Goal: Complete application form

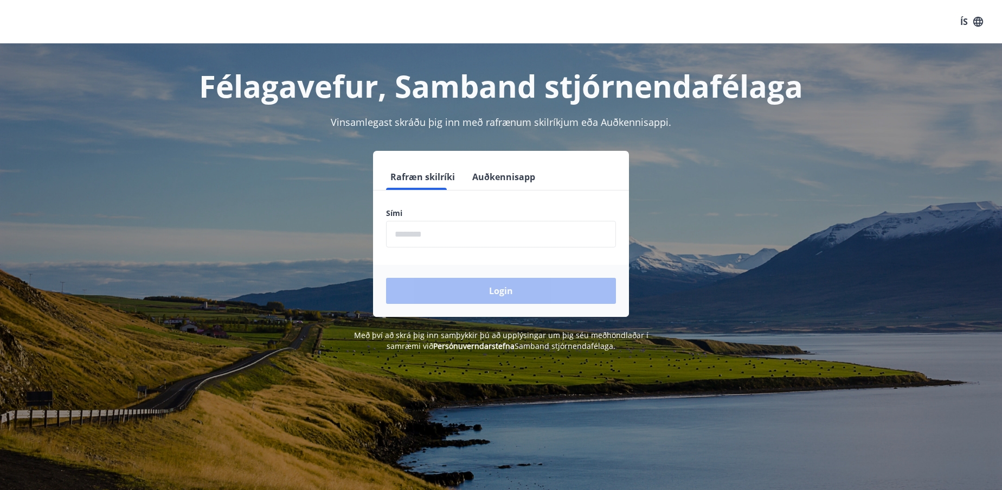
click at [435, 235] on input "phone" at bounding box center [501, 234] width 230 height 27
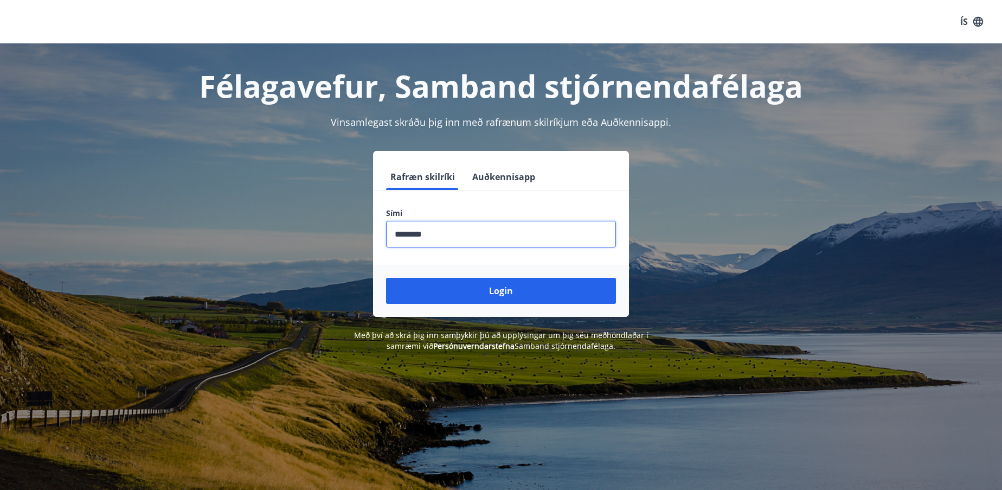
type input "********"
click at [386, 278] on button "Login" at bounding box center [501, 291] width 230 height 26
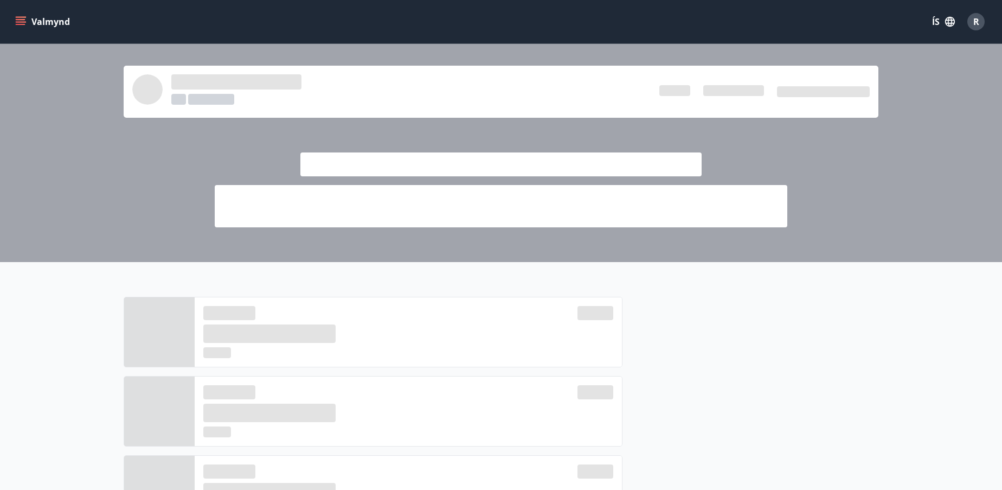
click at [658, 218] on span at bounding box center [501, 206] width 573 height 42
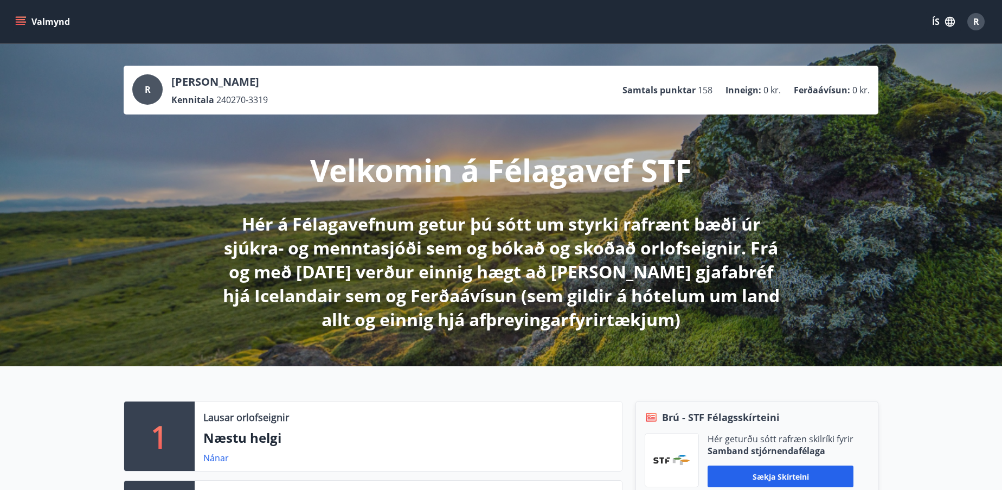
click at [23, 22] on icon "menu" at bounding box center [22, 21] width 12 height 1
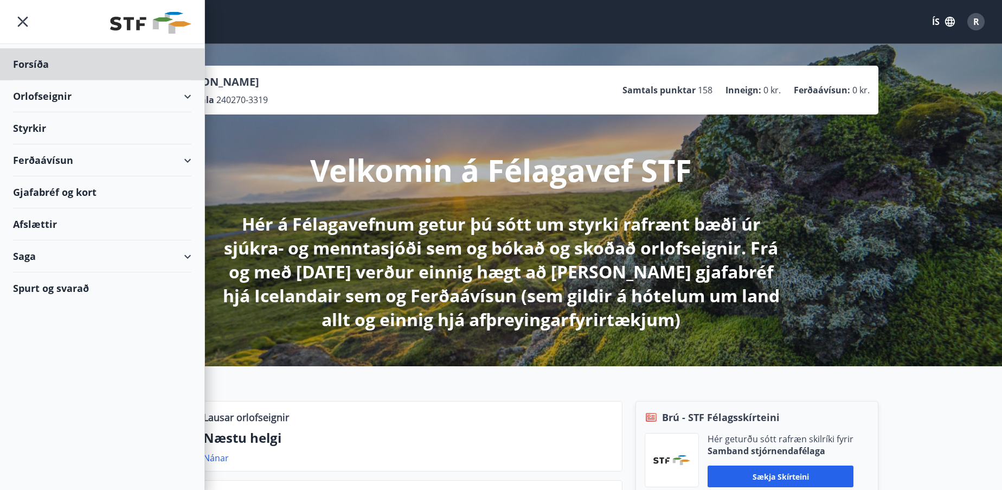
click at [24, 80] on div "Styrkir" at bounding box center [102, 64] width 178 height 32
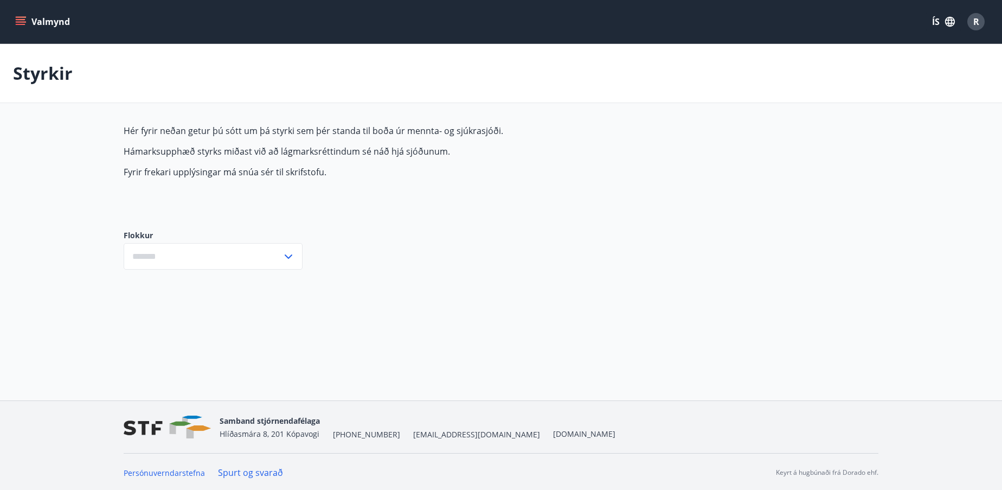
type input "***"
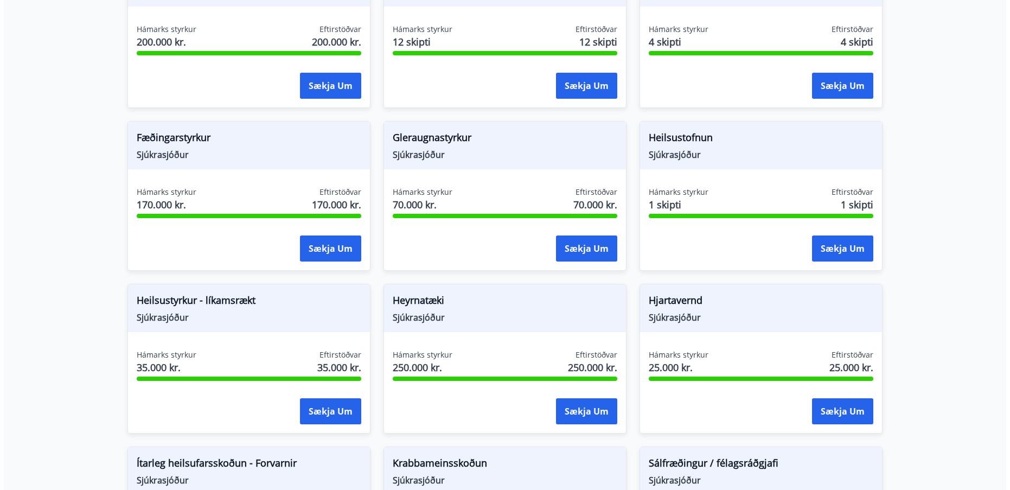
scroll to position [345, 0]
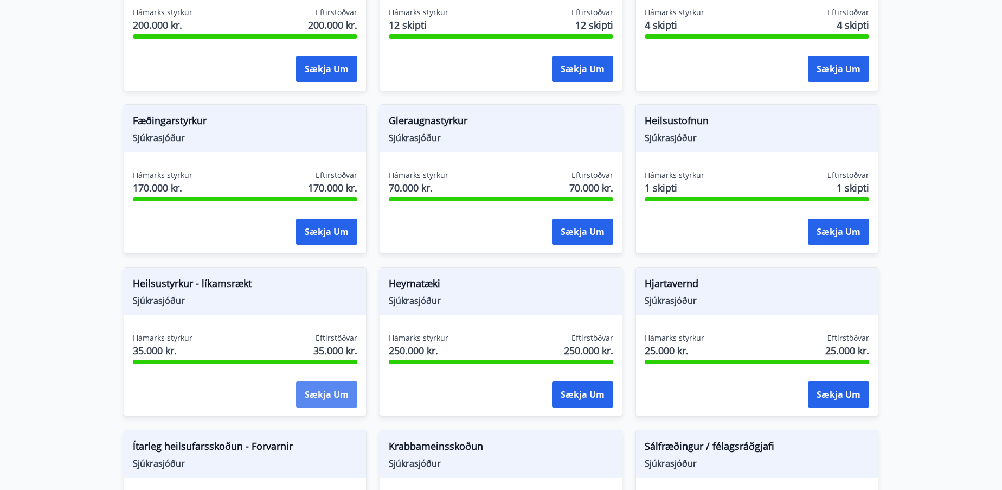
click at [322, 400] on button "Sækja um" at bounding box center [326, 394] width 61 height 26
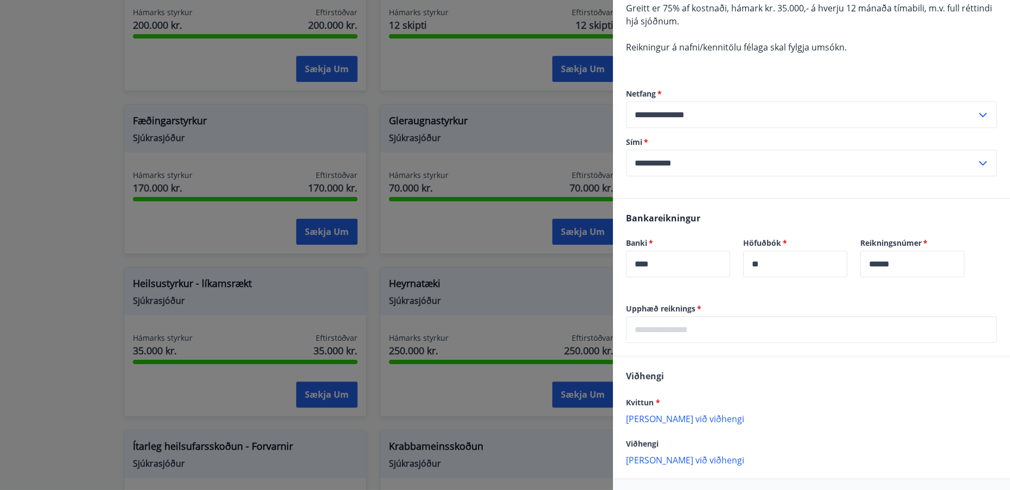
scroll to position [239, 0]
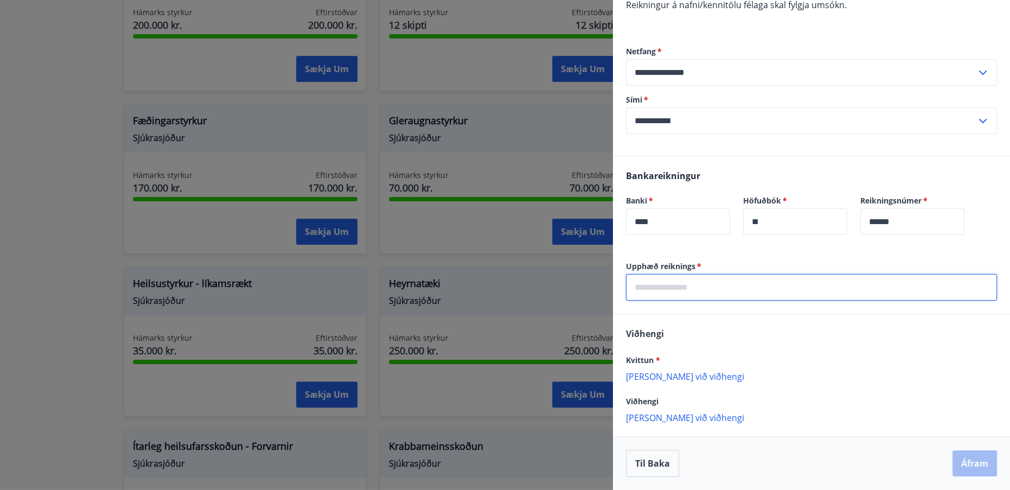
click at [660, 280] on input "text" at bounding box center [811, 287] width 371 height 27
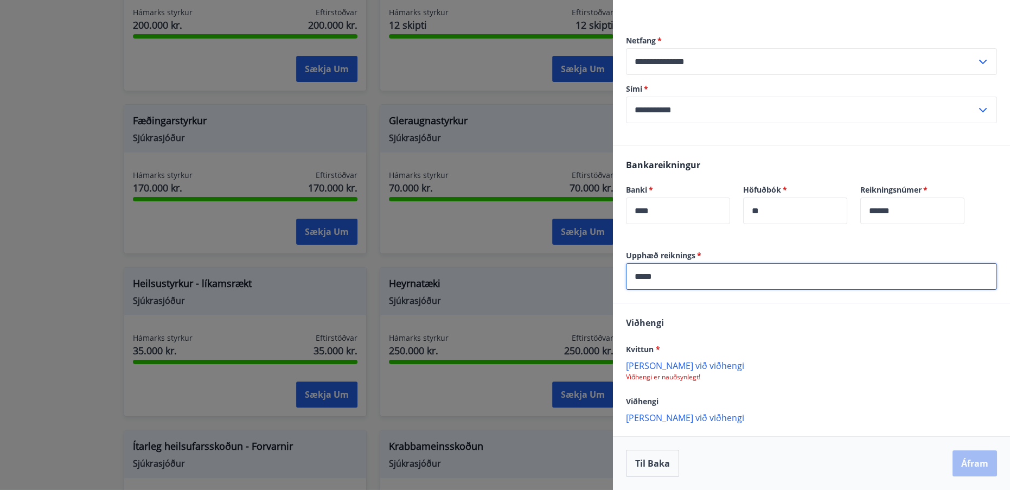
type input "*****"
click at [798, 345] on div "[PERSON_NAME] * [PERSON_NAME] við viðhengi Viðhengi er nauðsynlegt! Viðhengi [P…" at bounding box center [811, 369] width 397 height 132
click at [650, 361] on p "[PERSON_NAME] við viðhengi" at bounding box center [811, 364] width 371 height 11
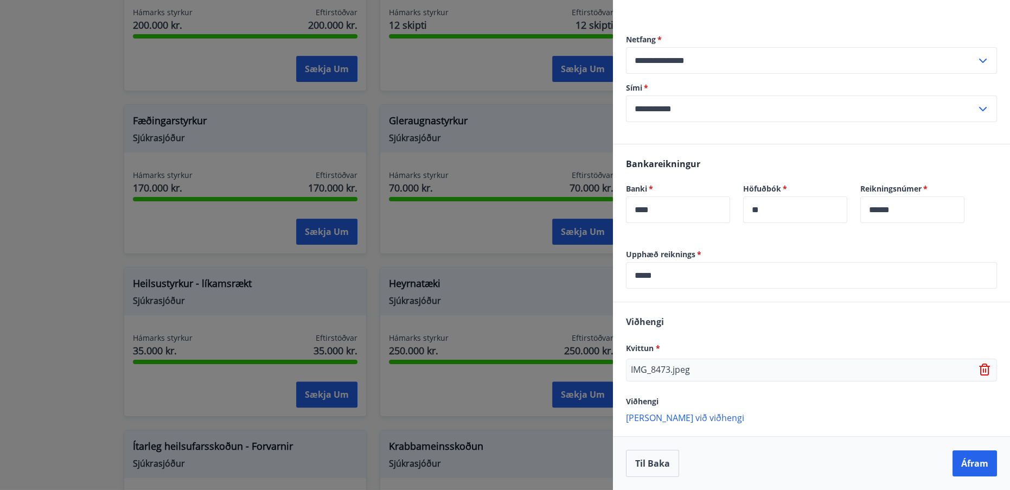
scroll to position [254, 0]
click at [968, 462] on button "Áfram" at bounding box center [974, 463] width 44 height 26
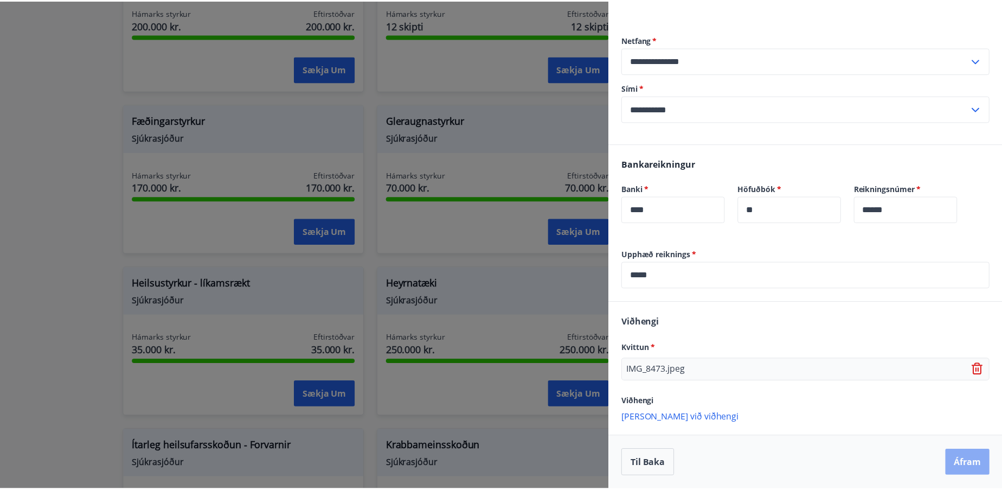
scroll to position [0, 0]
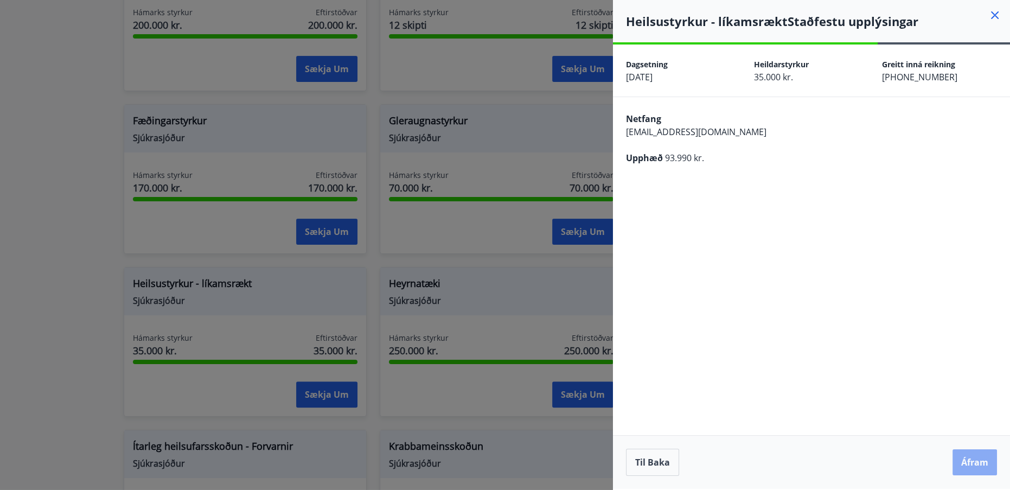
click at [970, 464] on button "Áfram" at bounding box center [974, 462] width 44 height 26
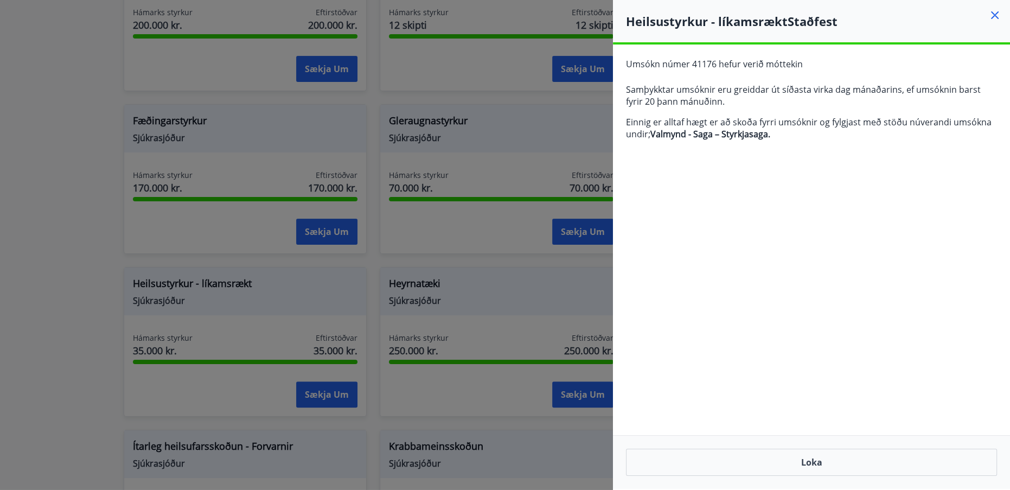
click at [996, 19] on icon at bounding box center [994, 15] width 13 height 13
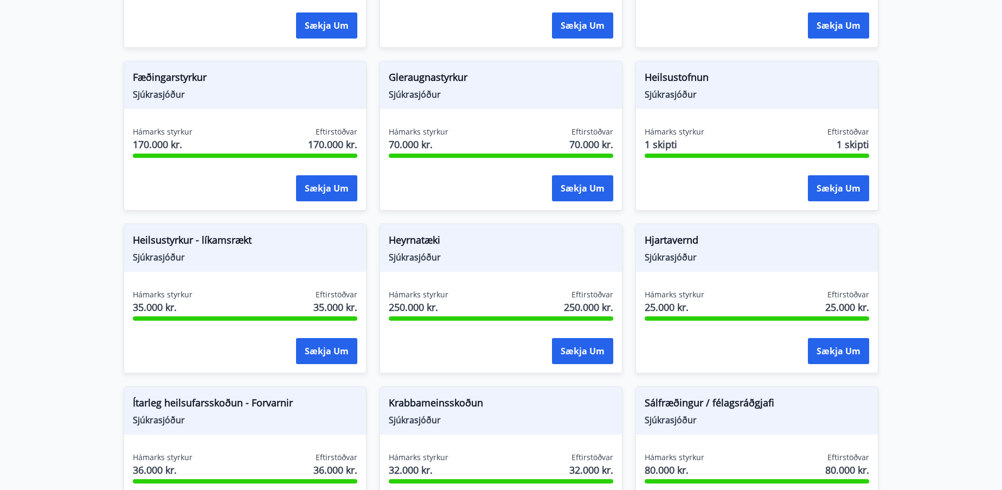
scroll to position [383, 0]
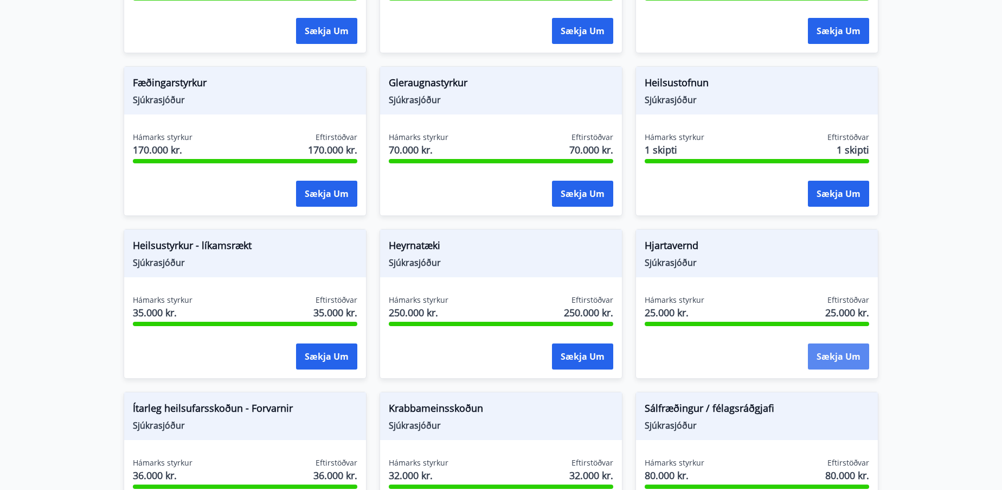
click at [830, 362] on button "Sækja um" at bounding box center [838, 356] width 61 height 26
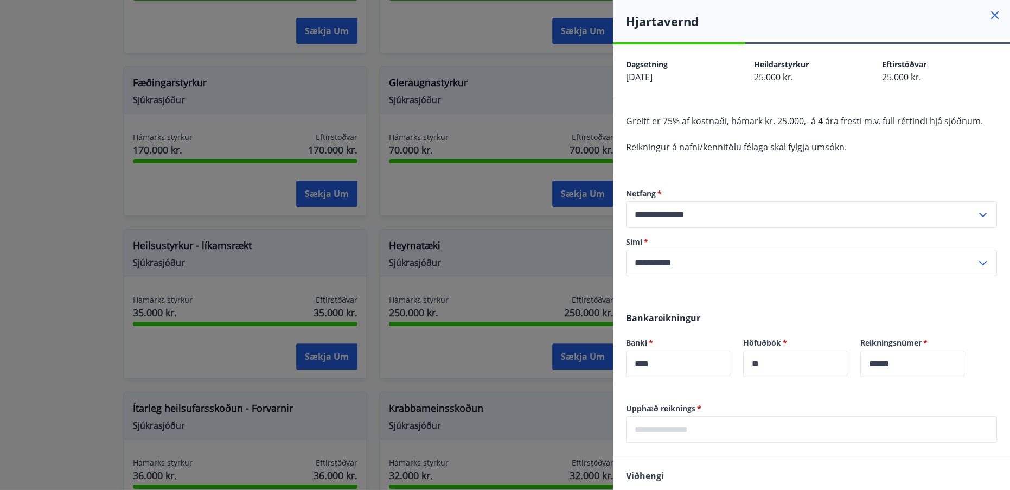
click at [988, 12] on icon at bounding box center [994, 15] width 13 height 13
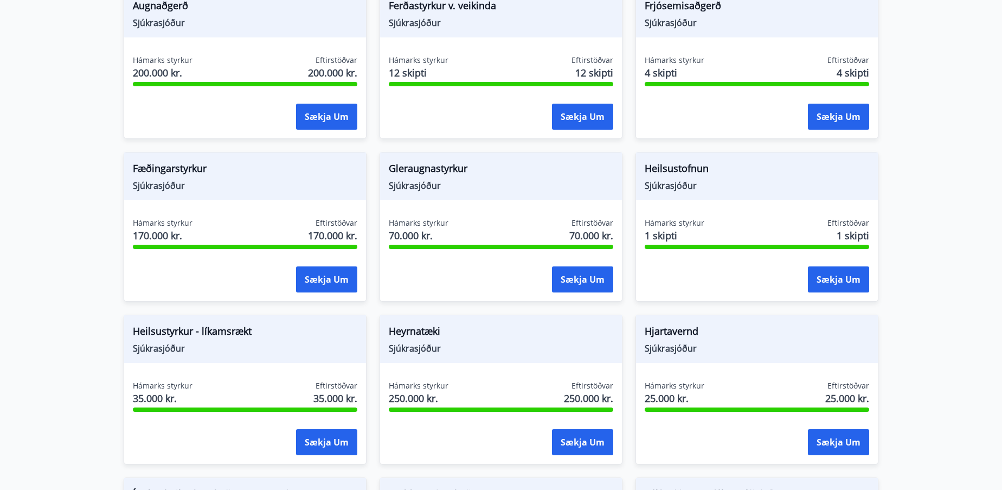
scroll to position [235, 0]
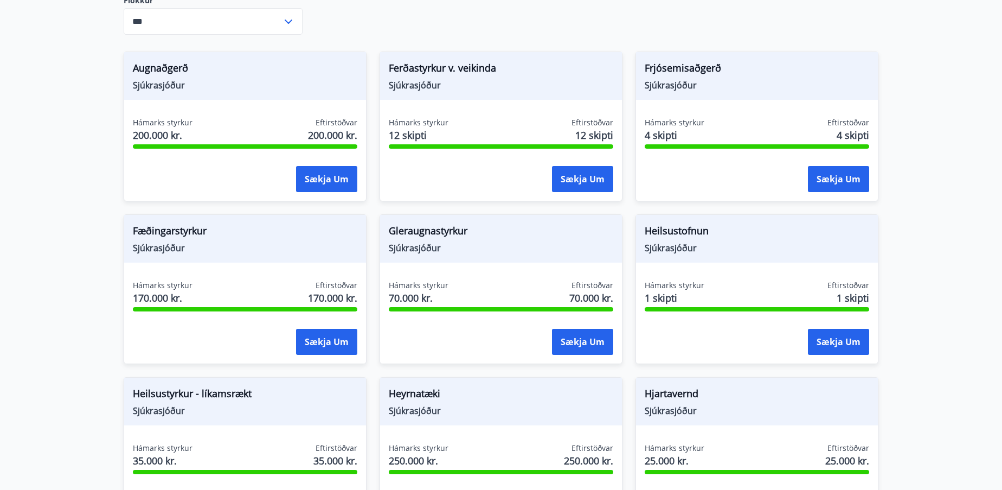
click at [449, 299] on div "Hámarks styrkur 70.000 kr. Eftirstöðvar 70.000 kr." at bounding box center [501, 293] width 224 height 27
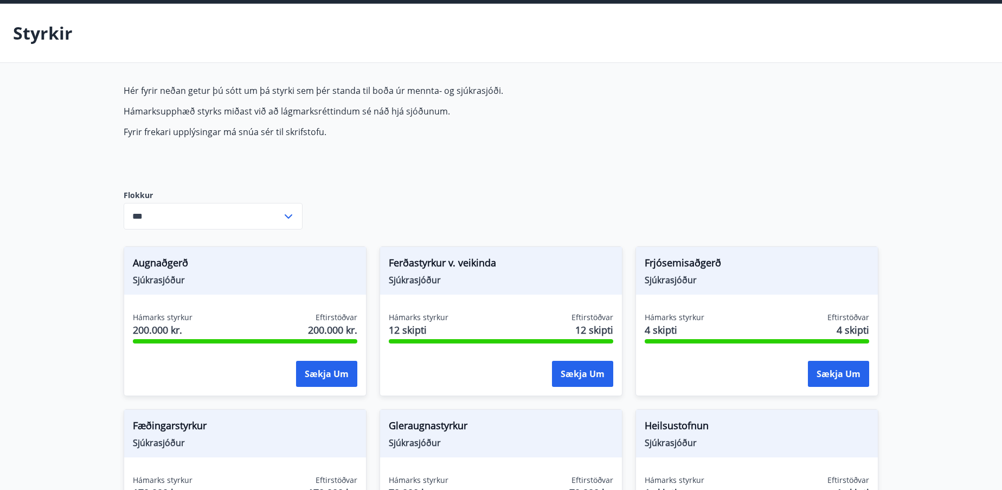
scroll to position [0, 0]
